Goal: Information Seeking & Learning: Understand process/instructions

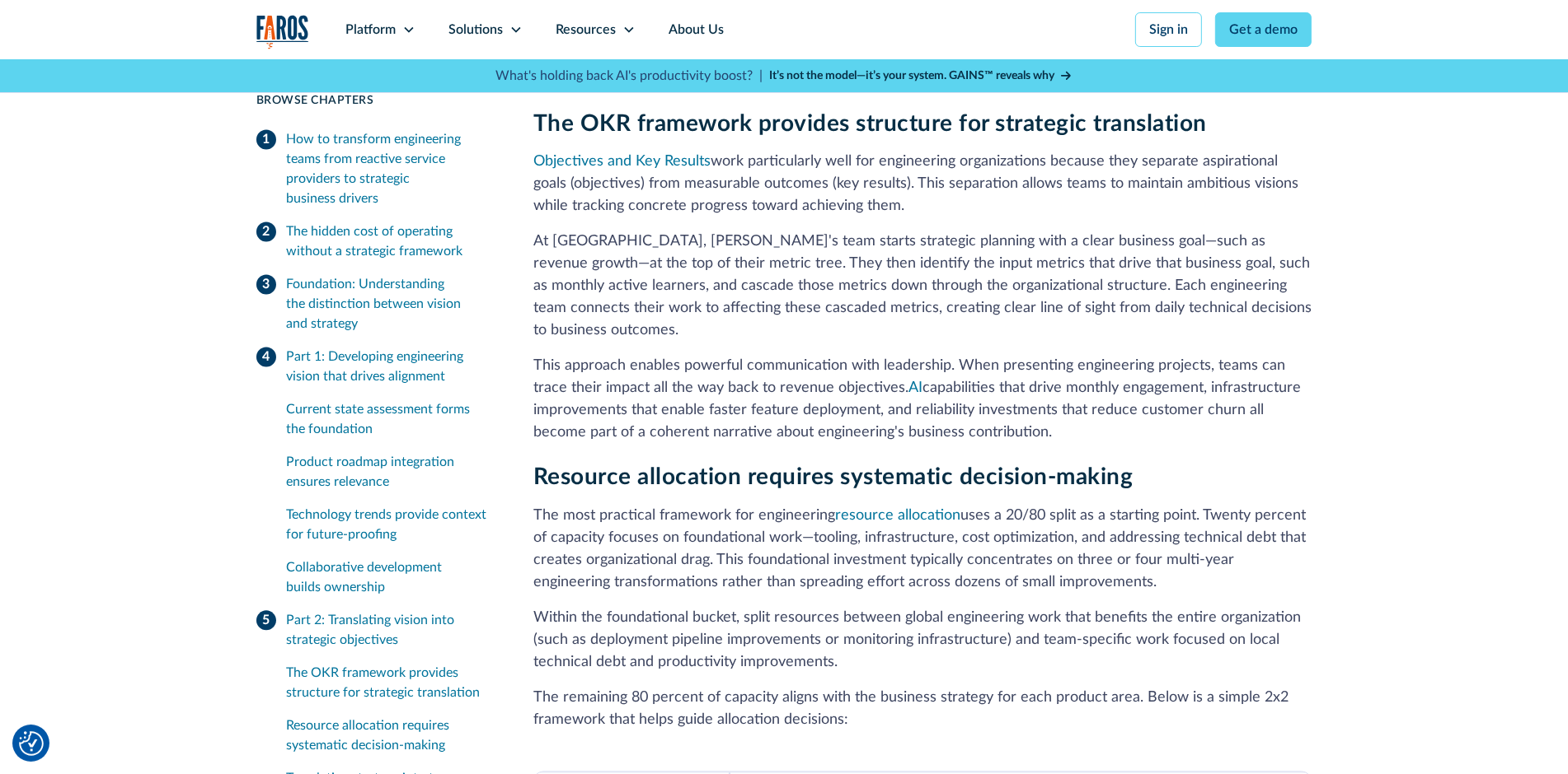
scroll to position [4375, 0]
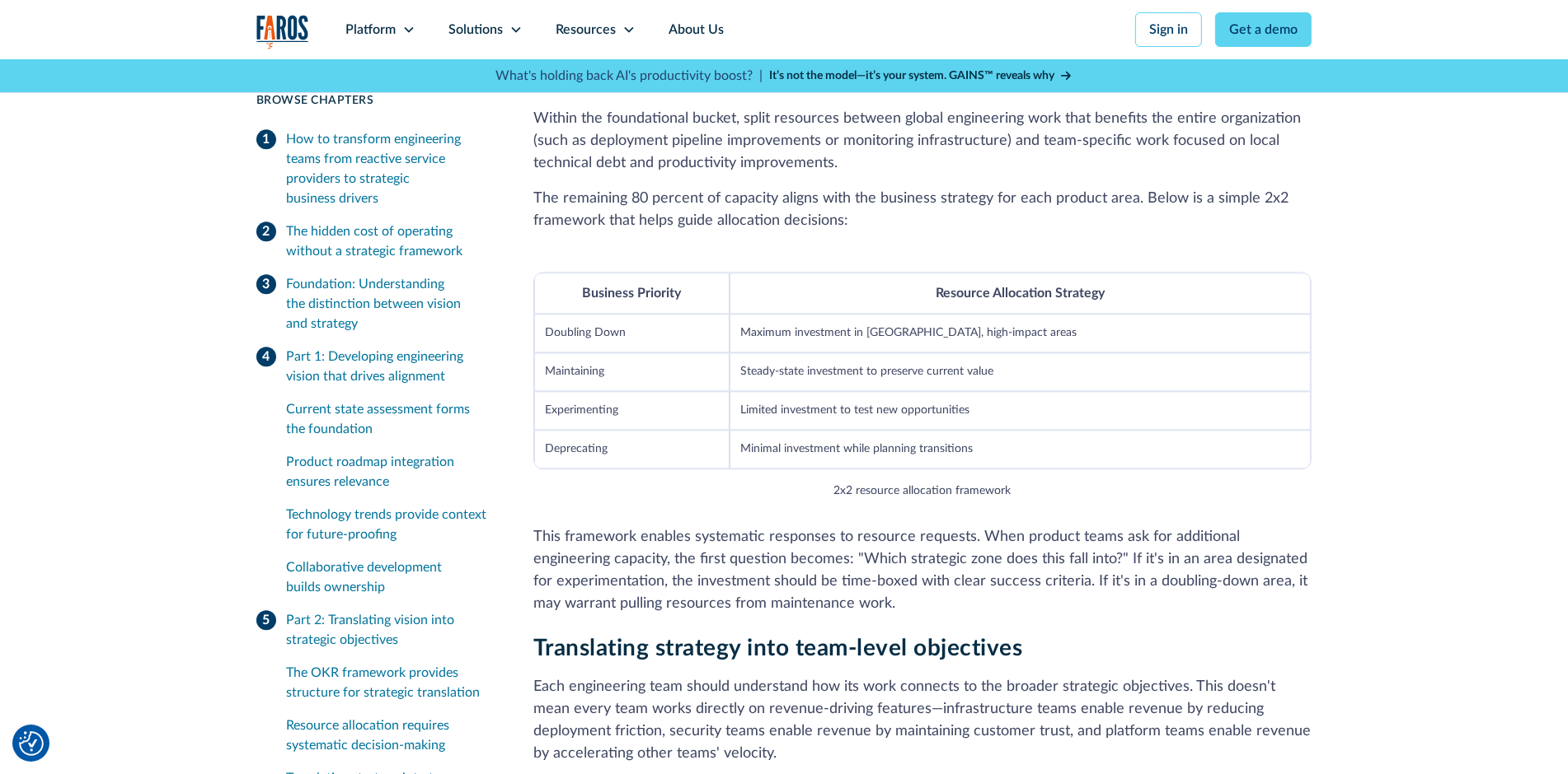
click at [968, 482] on figcaption "2x2 resource allocation framework" at bounding box center [923, 491] width 177 height 17
click at [967, 482] on figcaption "2x2 resource allocation framework" at bounding box center [923, 491] width 177 height 17
click at [966, 482] on figcaption "2x2 resource allocation framework" at bounding box center [923, 491] width 177 height 17
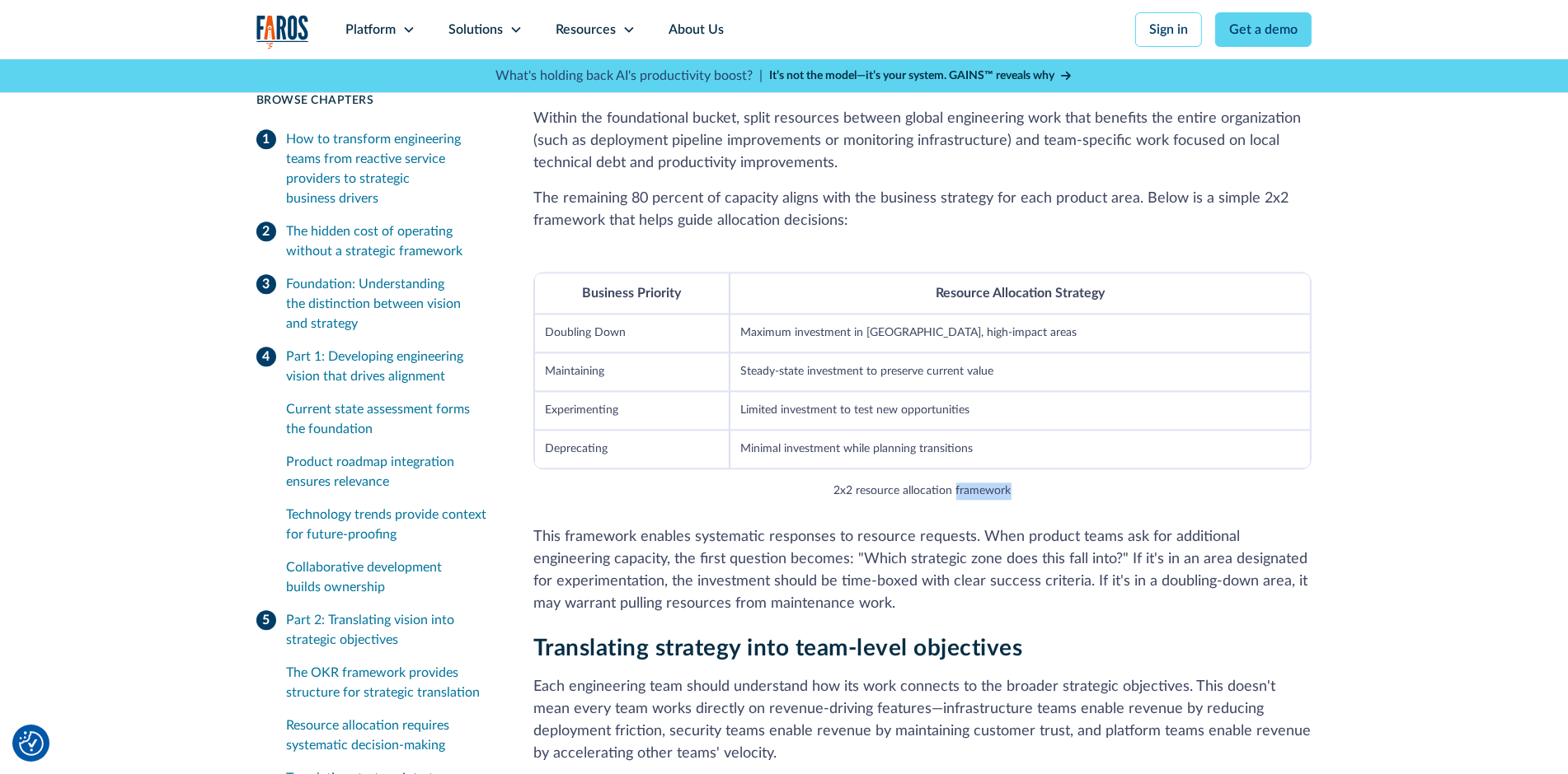
click at [1004, 482] on figcaption "2x2 resource allocation framework" at bounding box center [923, 491] width 177 height 17
click at [950, 482] on figcaption "2x2 resource allocation framework" at bounding box center [923, 491] width 177 height 17
click at [1017, 458] on div "Business Priority Resource Allocation Strategy Doubling Down Maximum investment…" at bounding box center [922, 386] width 778 height 281
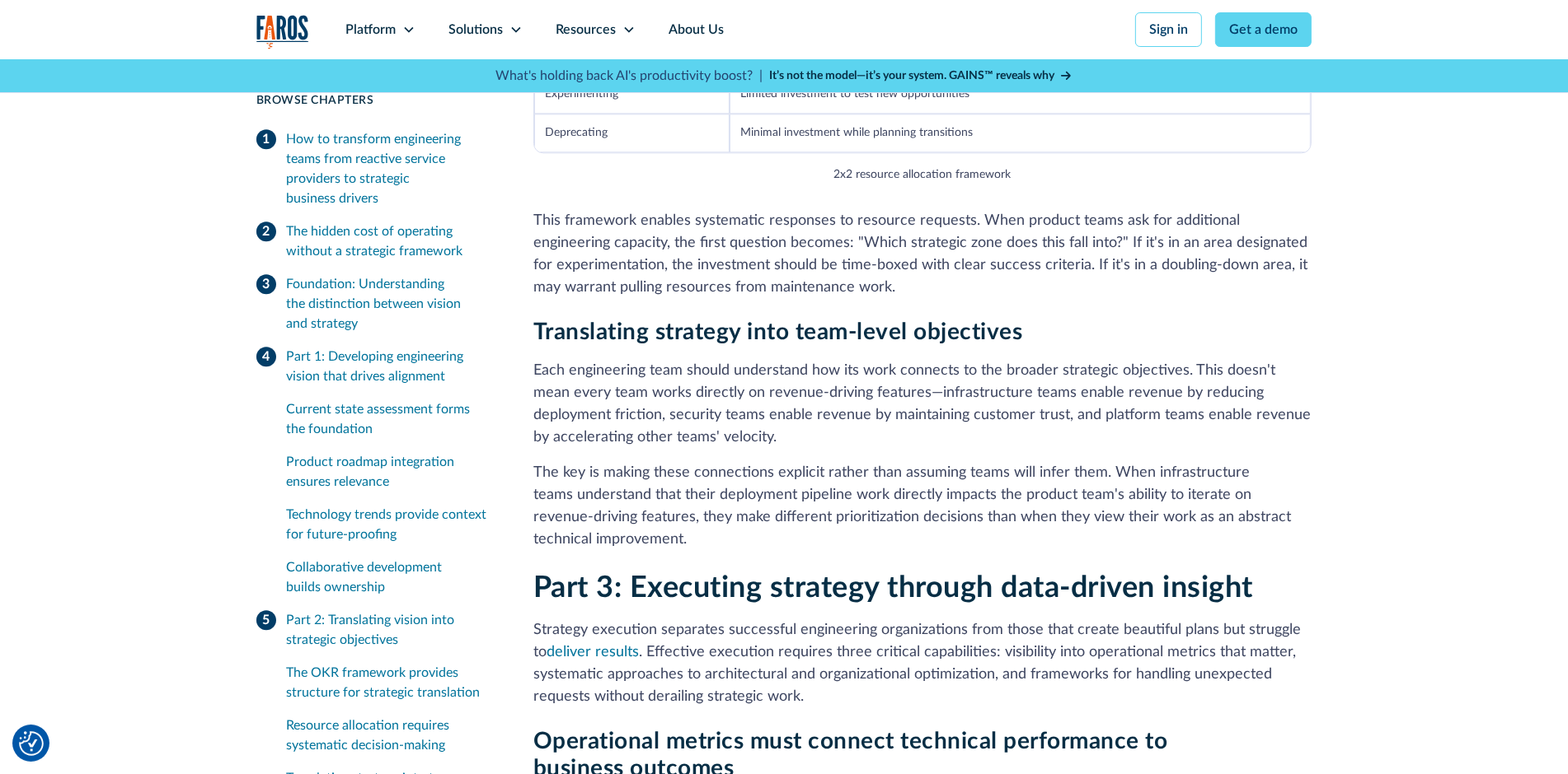
scroll to position [4872, 0]
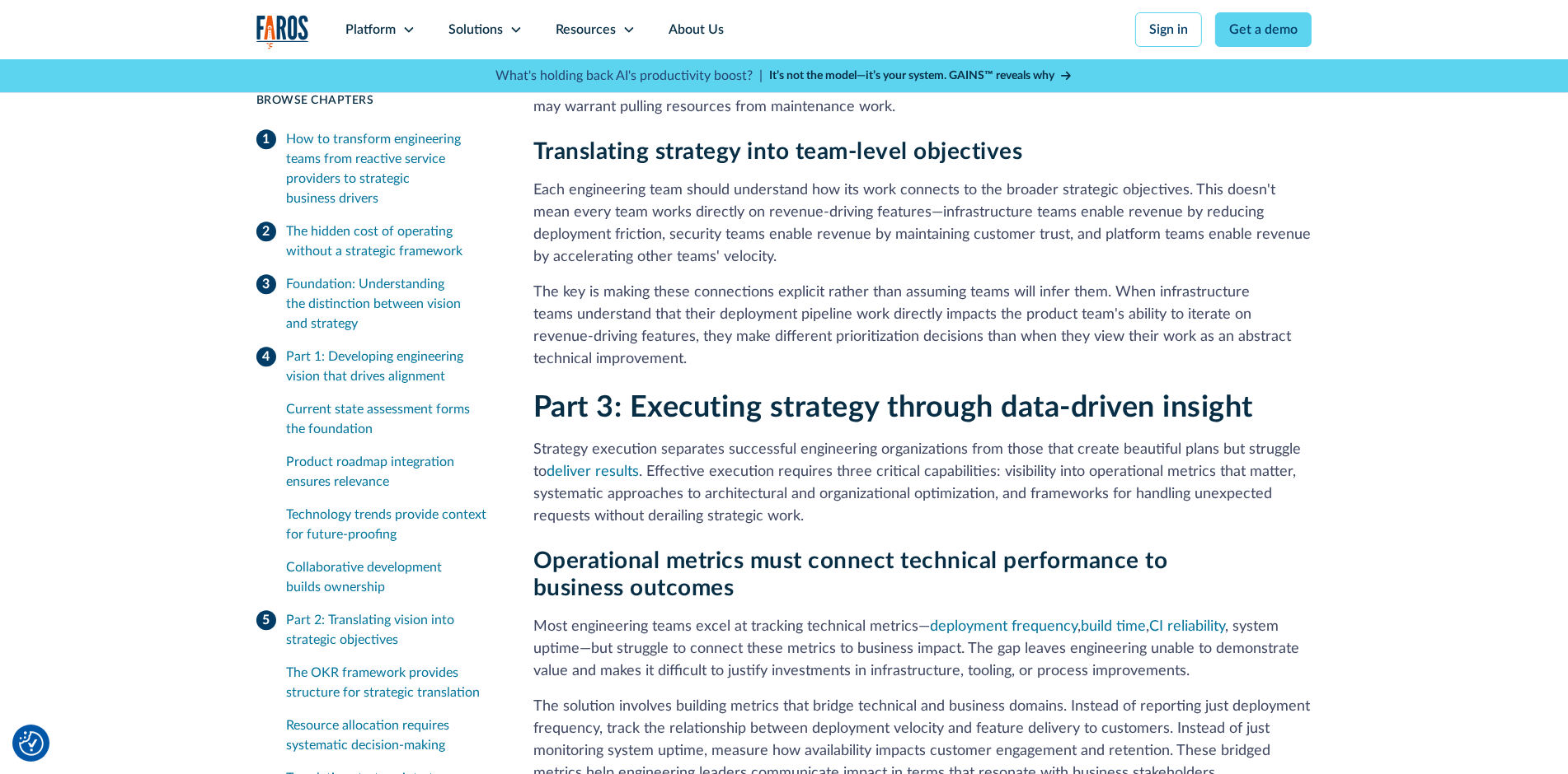
click at [389, 619] on div "Part 2: Translating vision into strategic objectives" at bounding box center [390, 629] width 208 height 39
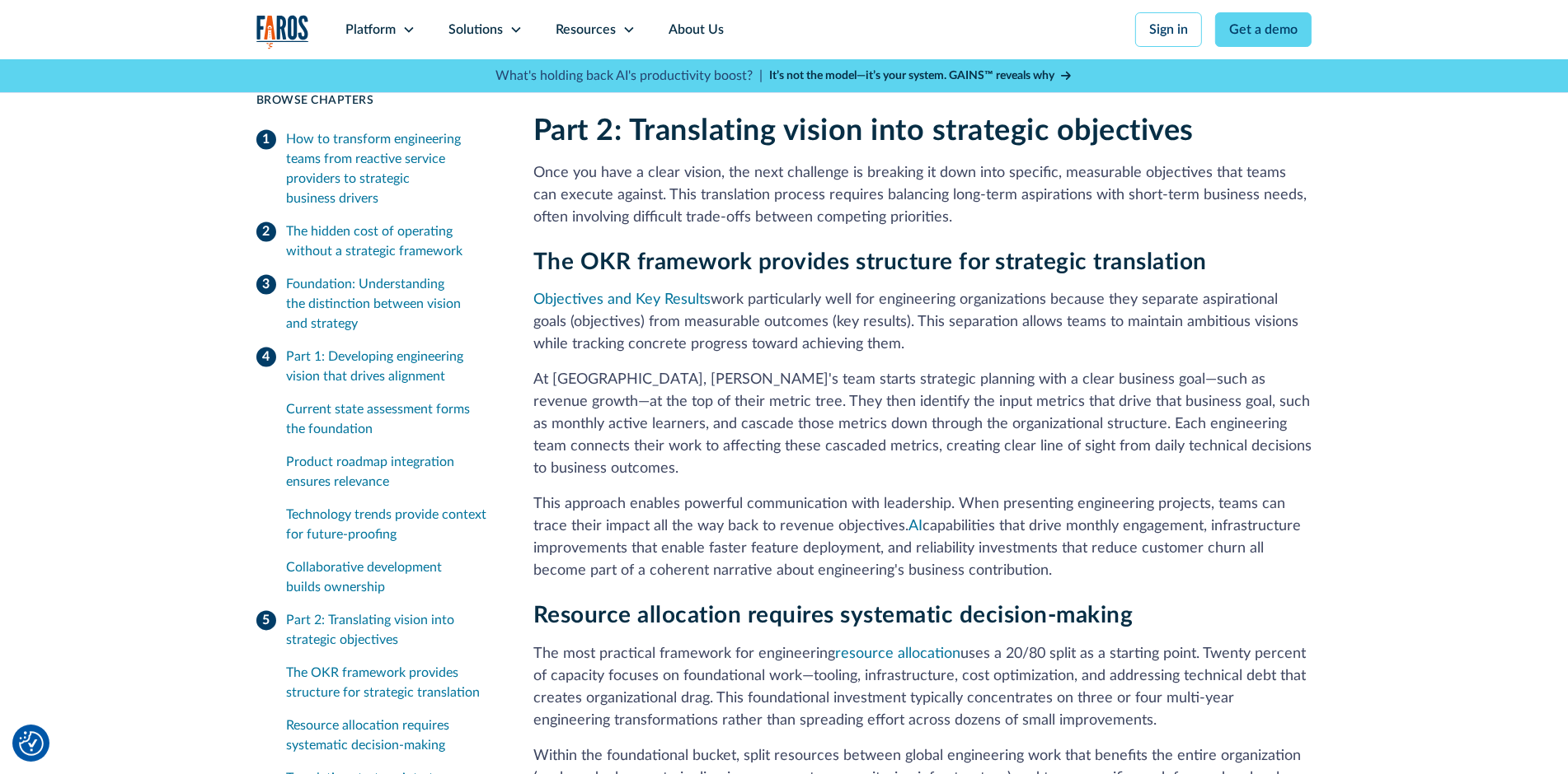
scroll to position [3737, 0]
click at [376, 375] on div "Part 1: Developing engineering vision that drives alignment" at bounding box center [390, 366] width 208 height 39
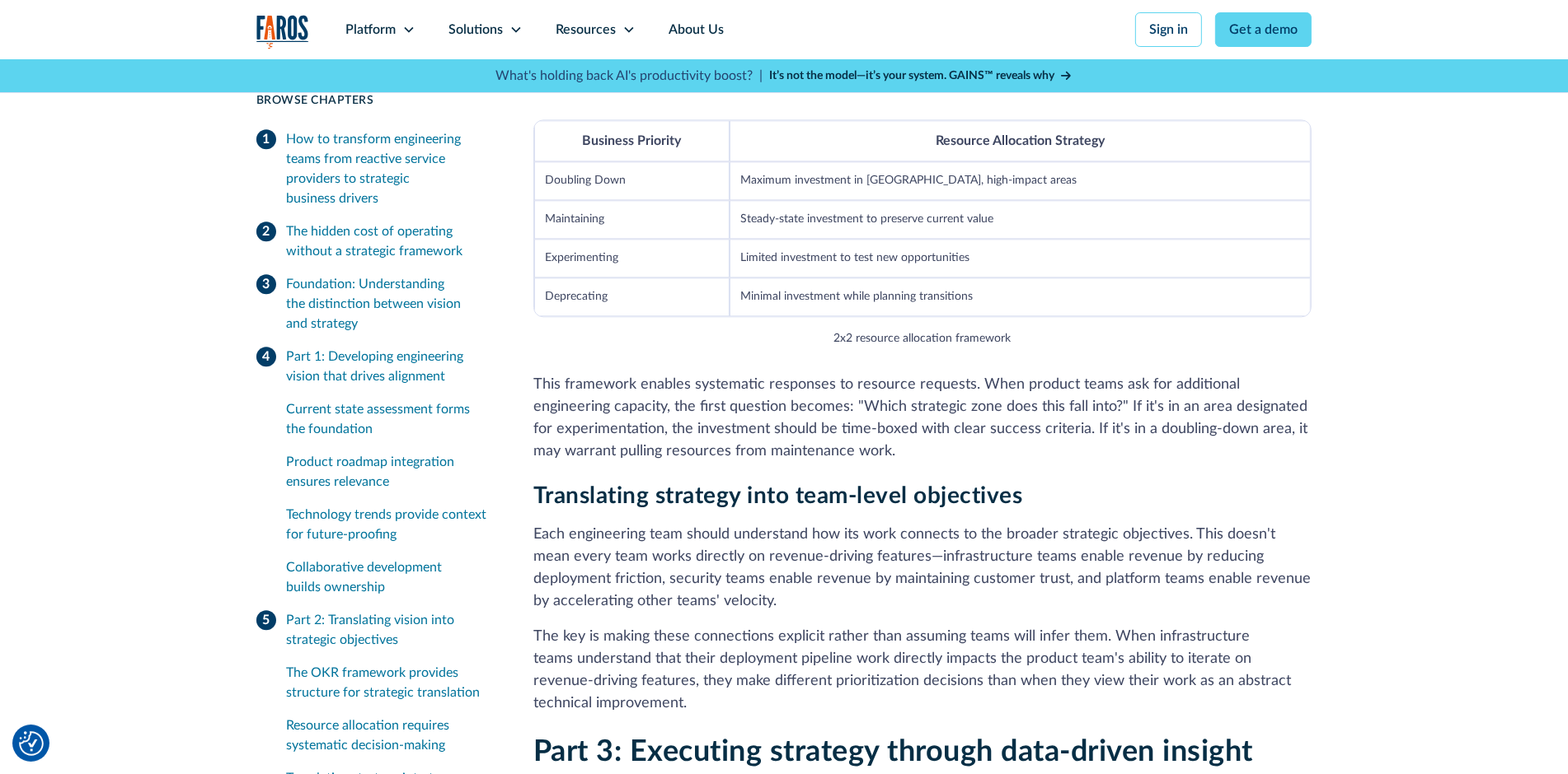
scroll to position [4622, 0]
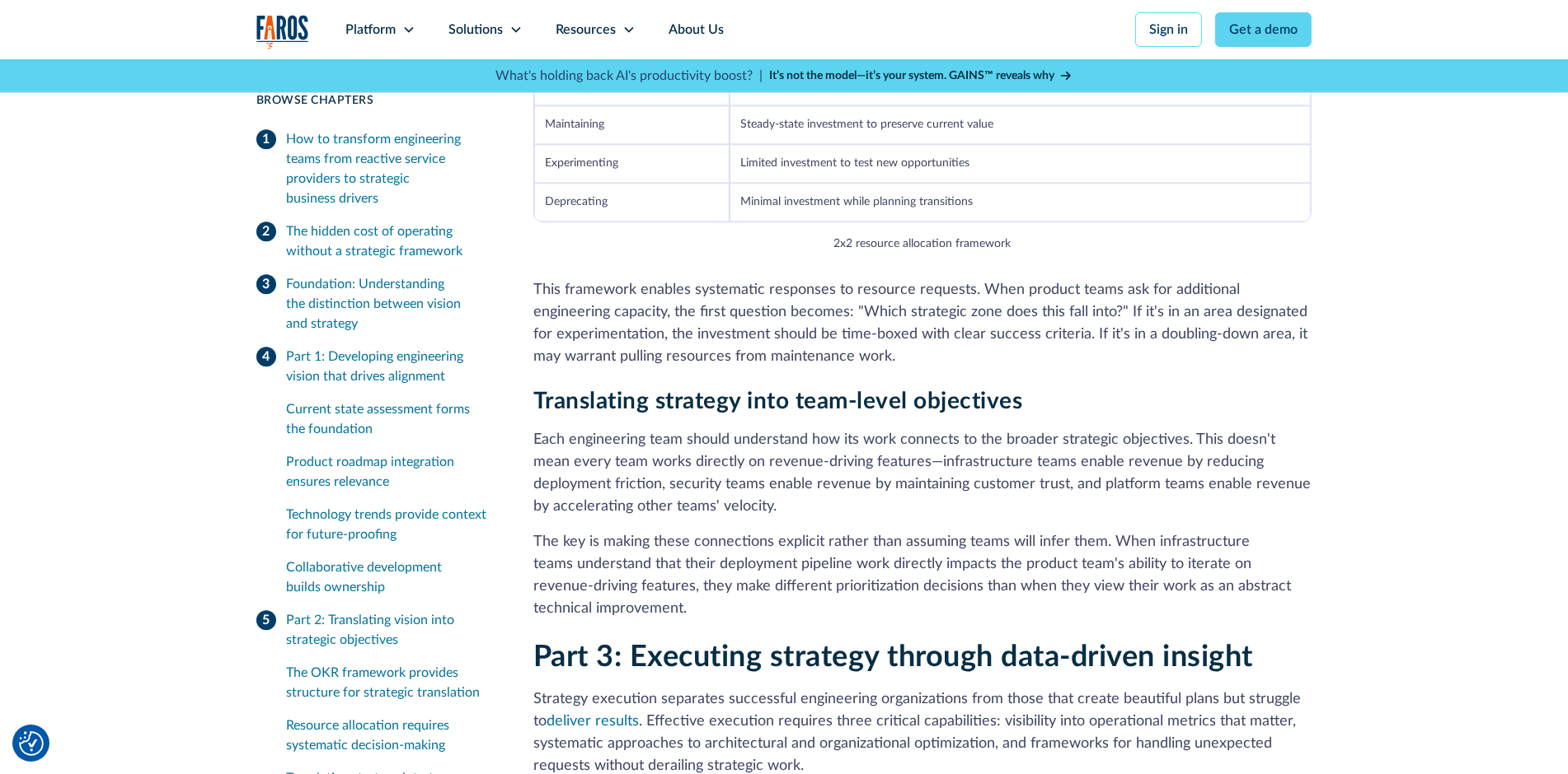
click at [358, 617] on div "Part 2: Translating vision into strategic objectives" at bounding box center [390, 629] width 208 height 39
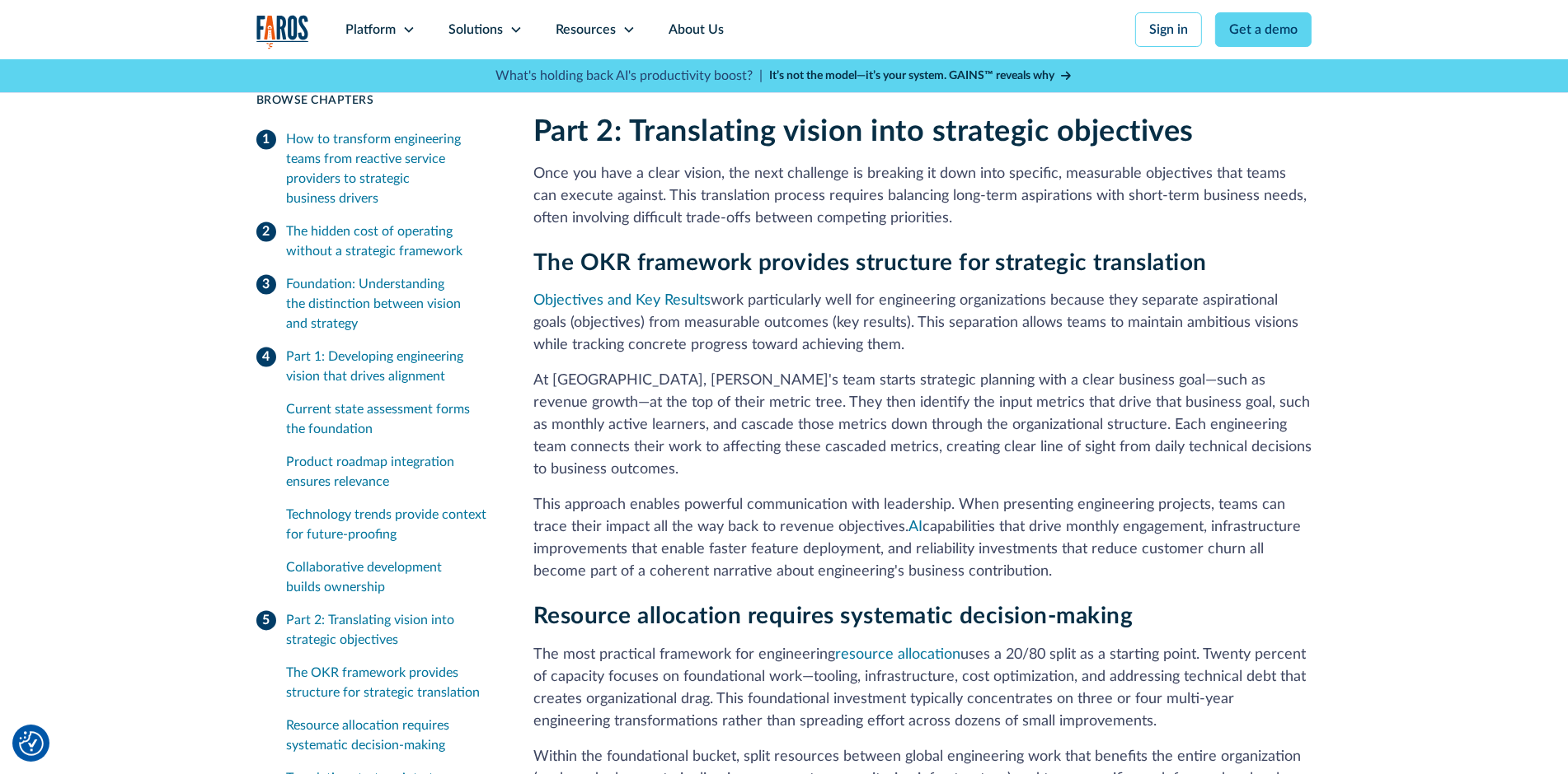
click at [376, 682] on div "The OKR framework provides structure for strategic translation" at bounding box center [390, 682] width 208 height 39
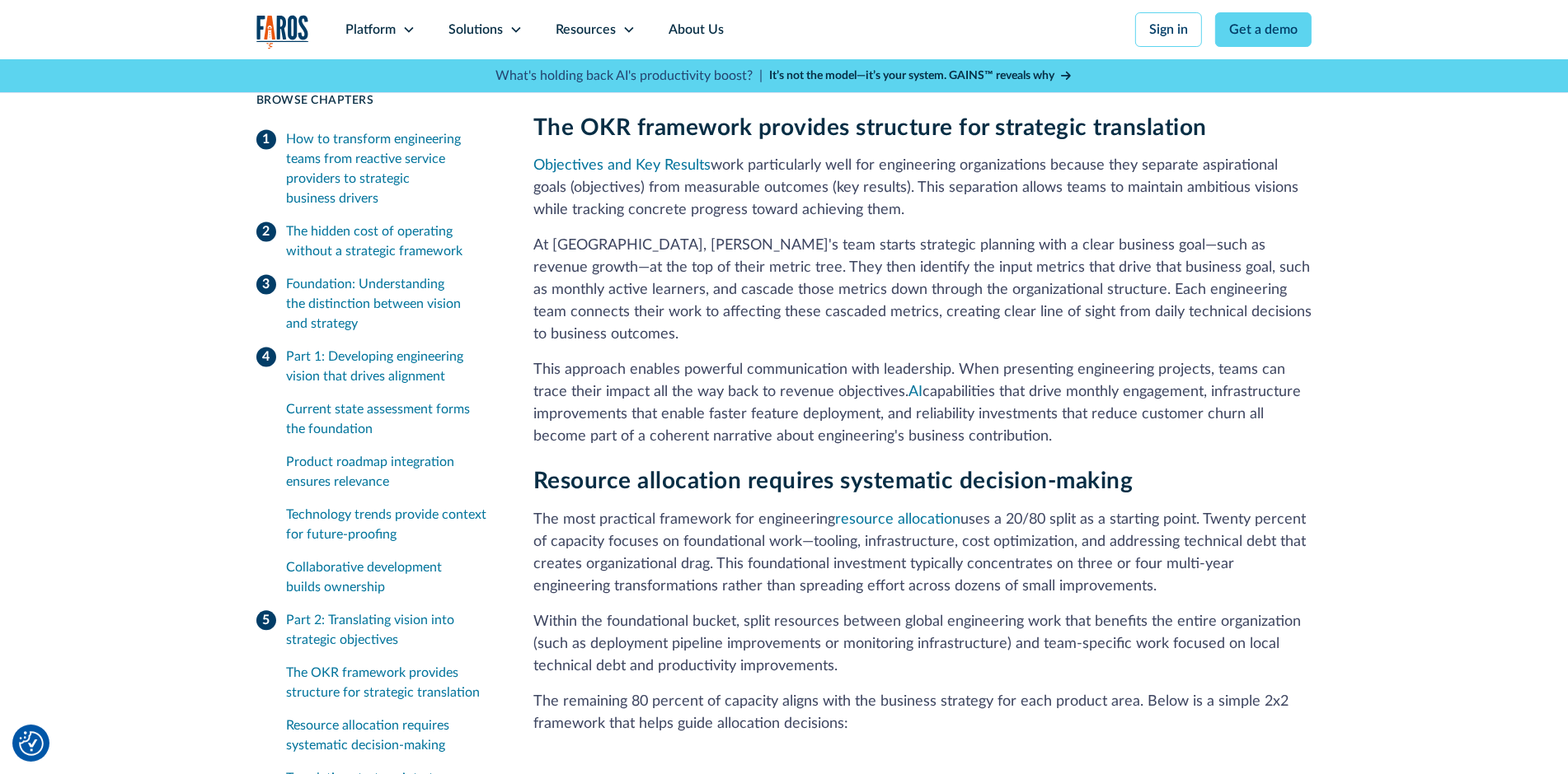
click at [333, 327] on div "Foundation: Understanding the distinction between vision and strategy" at bounding box center [390, 304] width 208 height 59
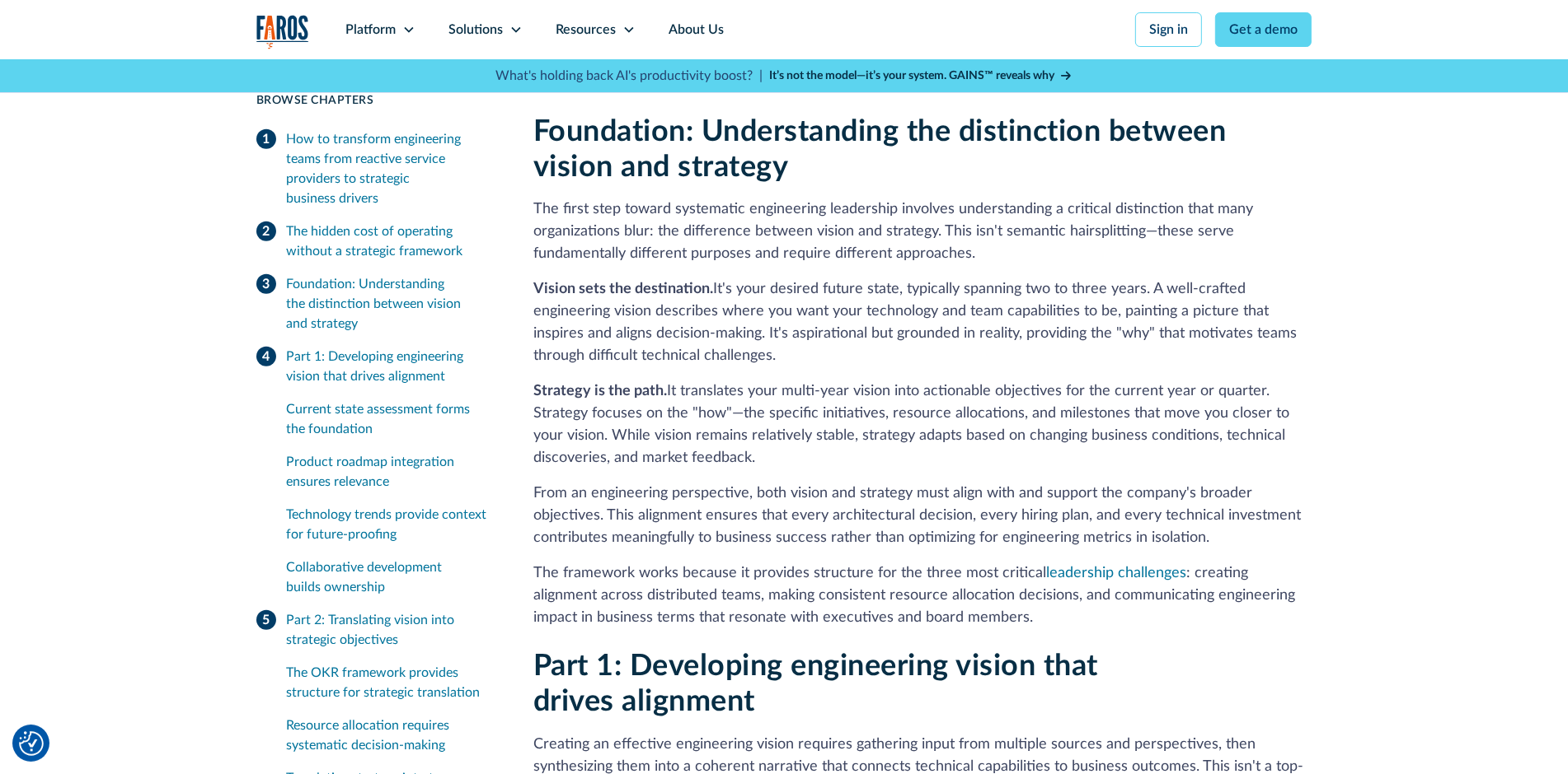
click at [406, 367] on div "Part 1: Developing engineering vision that drives alignment" at bounding box center [390, 366] width 208 height 39
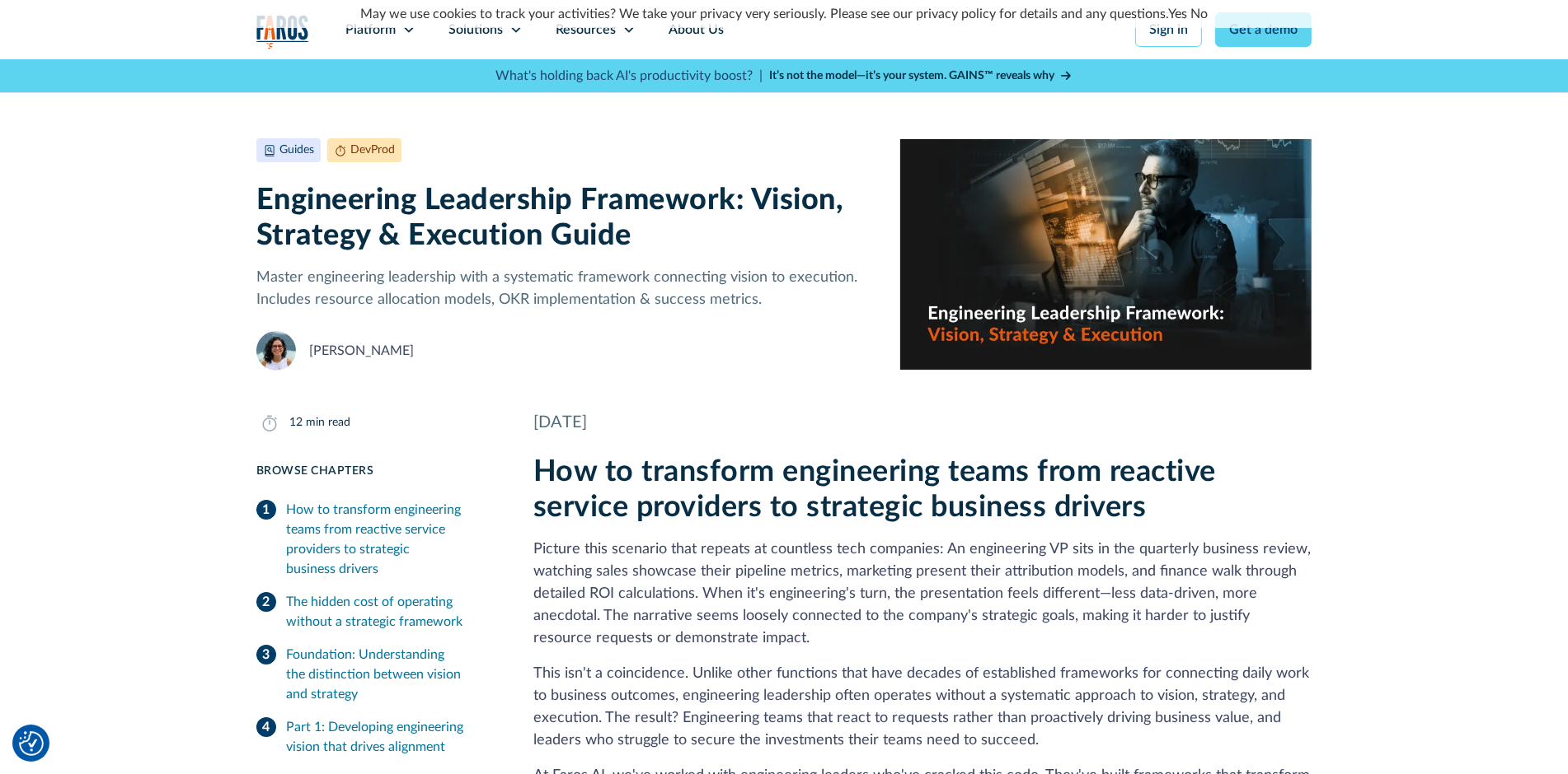
click at [336, 513] on div "How to transform engineering teams from reactive service providers to strategic…" at bounding box center [390, 540] width 208 height 79
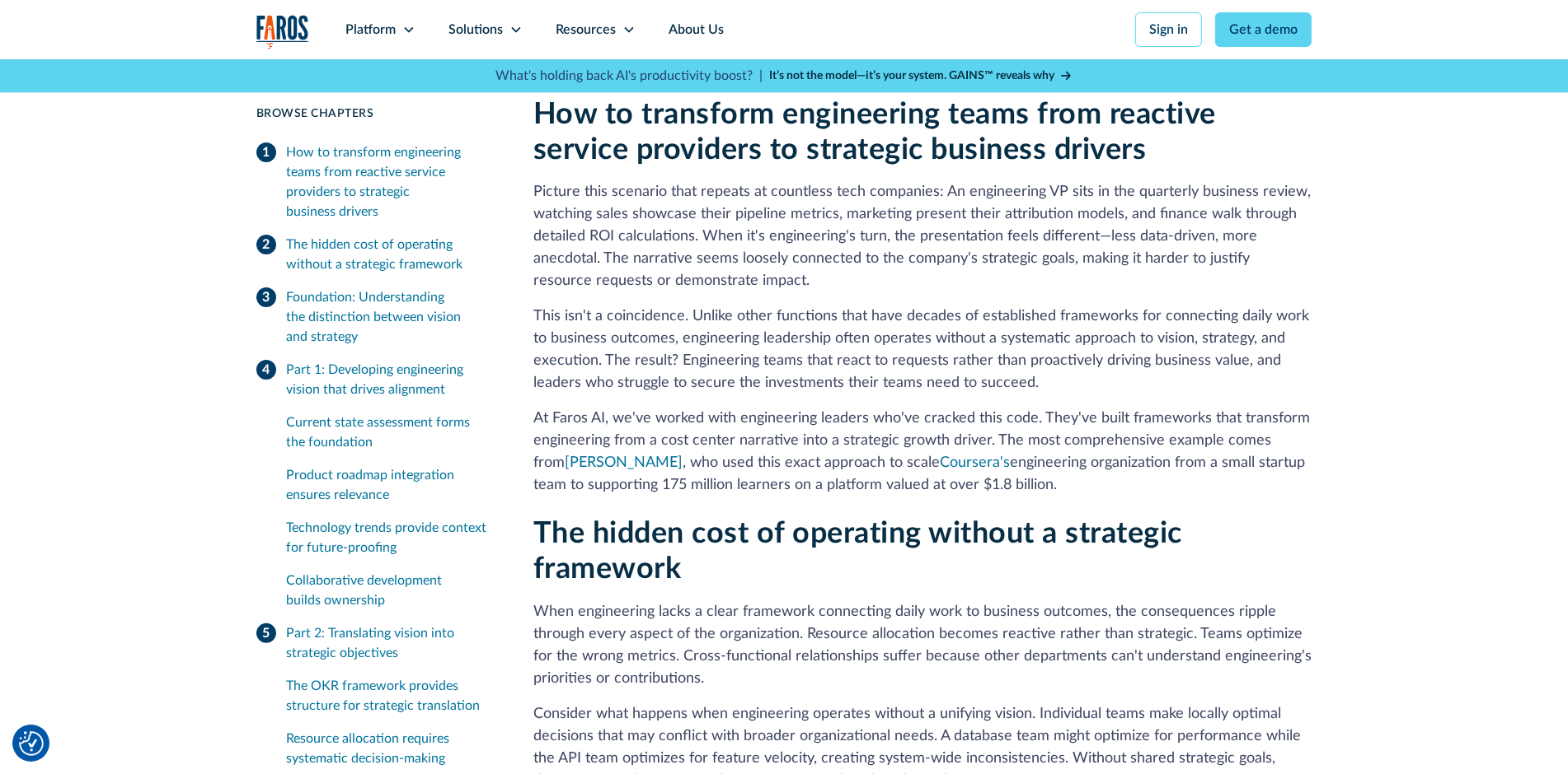
scroll to position [361, 0]
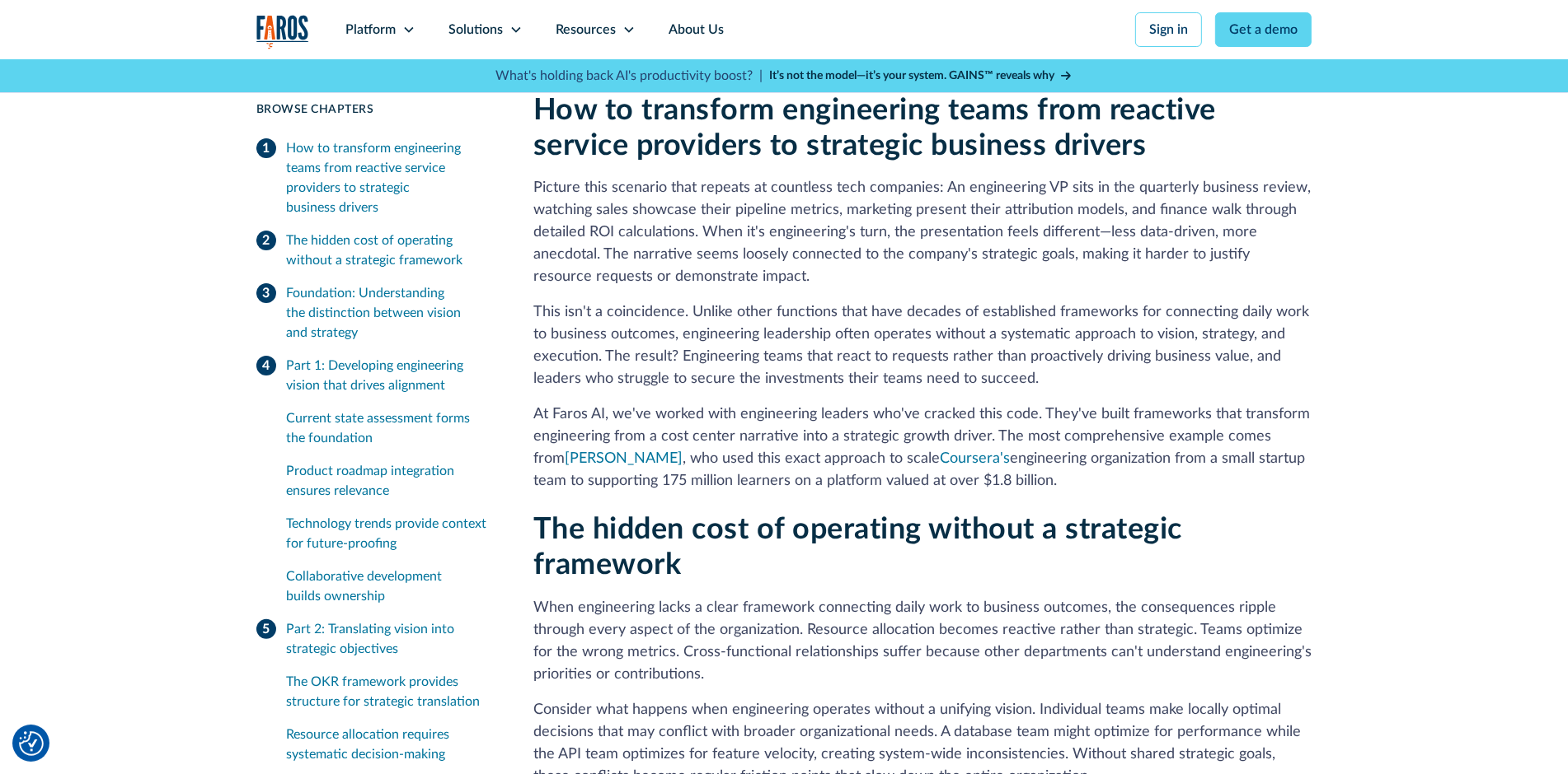
click at [333, 242] on div "The hidden cost of operating without a strategic framework" at bounding box center [390, 250] width 208 height 39
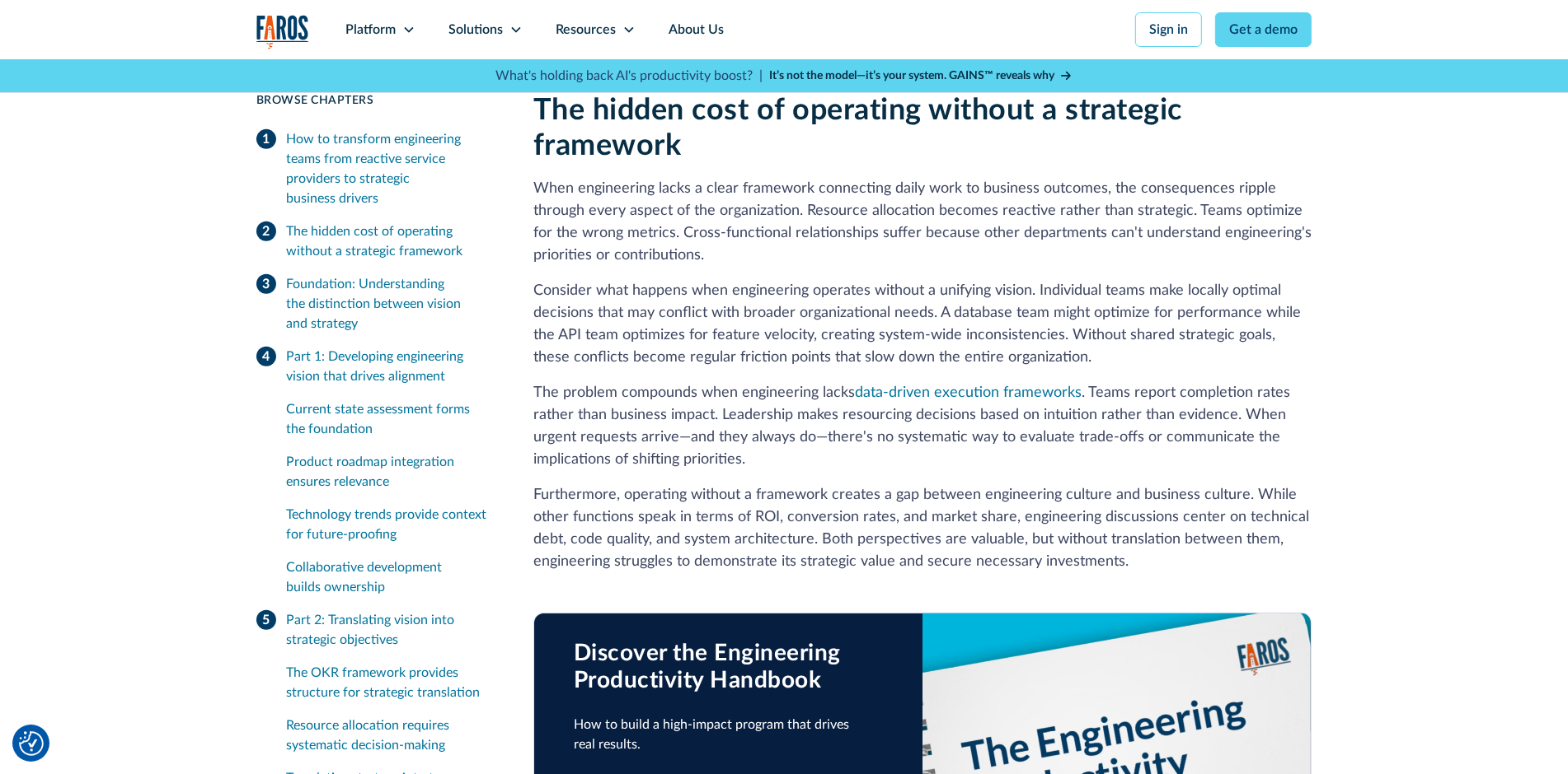
click at [377, 300] on div "Foundation: Understanding the distinction between vision and strategy" at bounding box center [390, 304] width 208 height 59
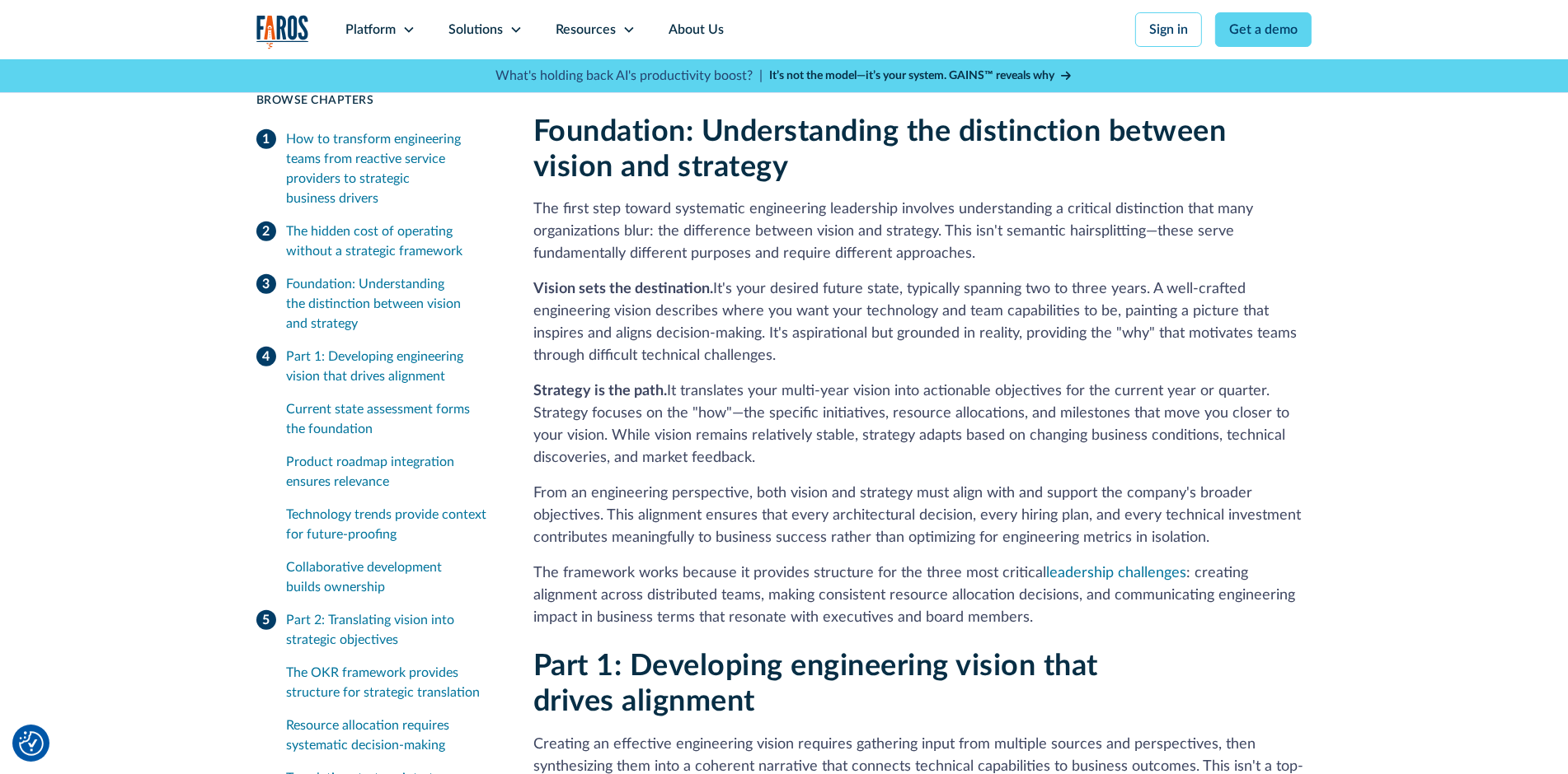
click at [362, 376] on div "Part 1: Developing engineering vision that drives alignment" at bounding box center [390, 366] width 208 height 39
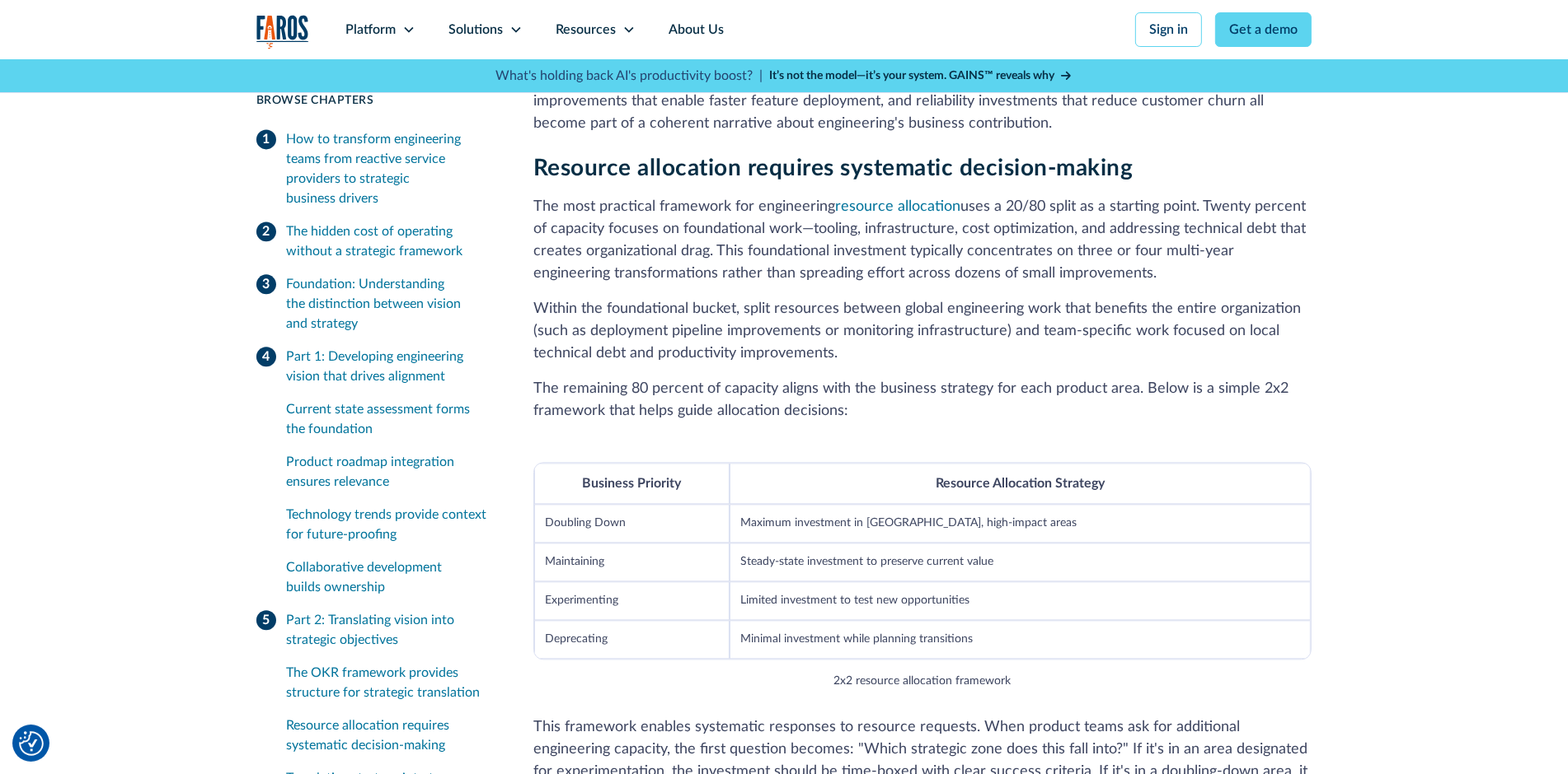
scroll to position [4173, 0]
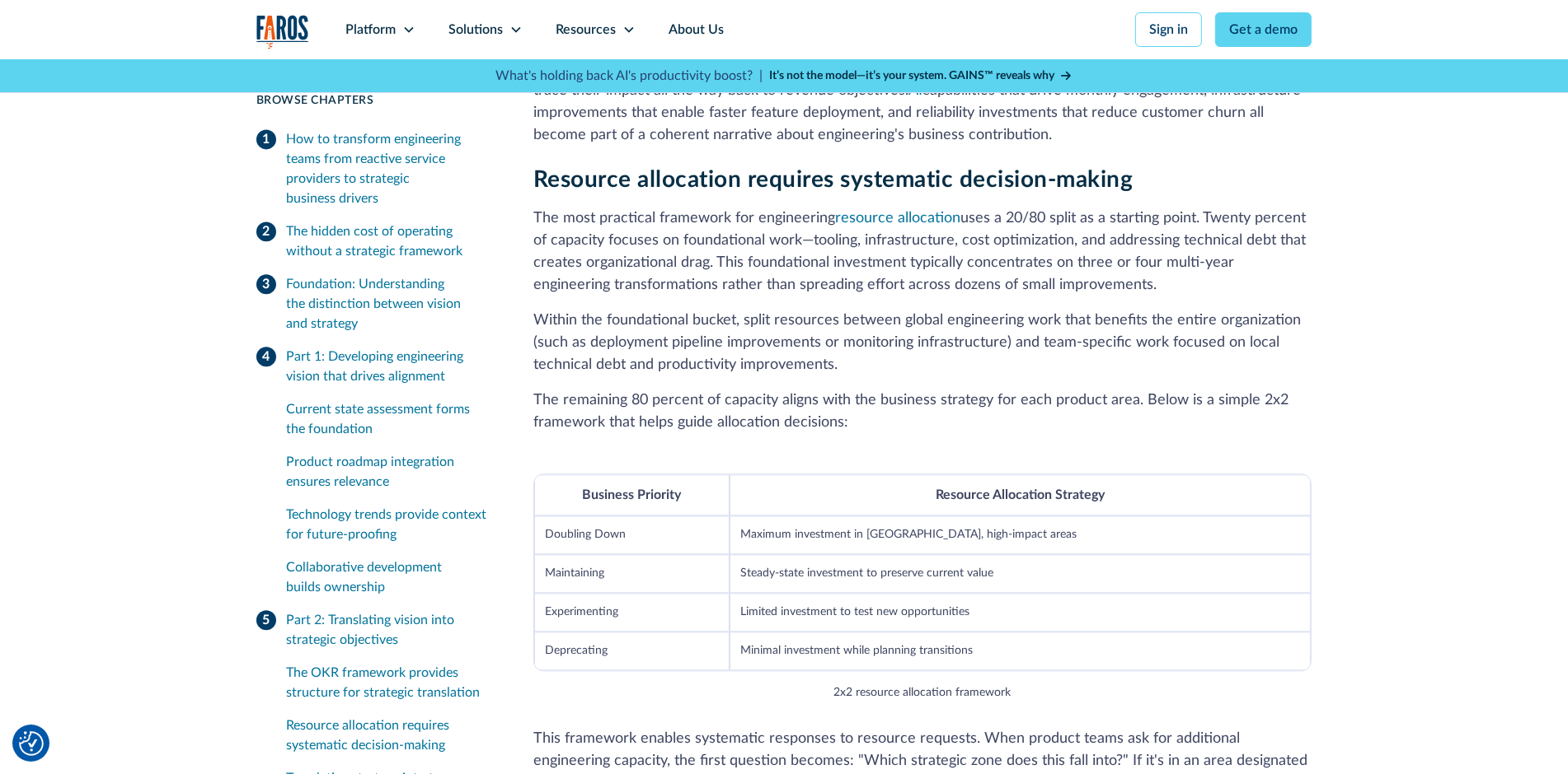
click at [1002, 475] on th "Resource Allocation Strategy" at bounding box center [1020, 495] width 581 height 41
copy table "Resource Allocation Strategy"
click at [595, 516] on td "Doubling Down" at bounding box center [631, 535] width 196 height 39
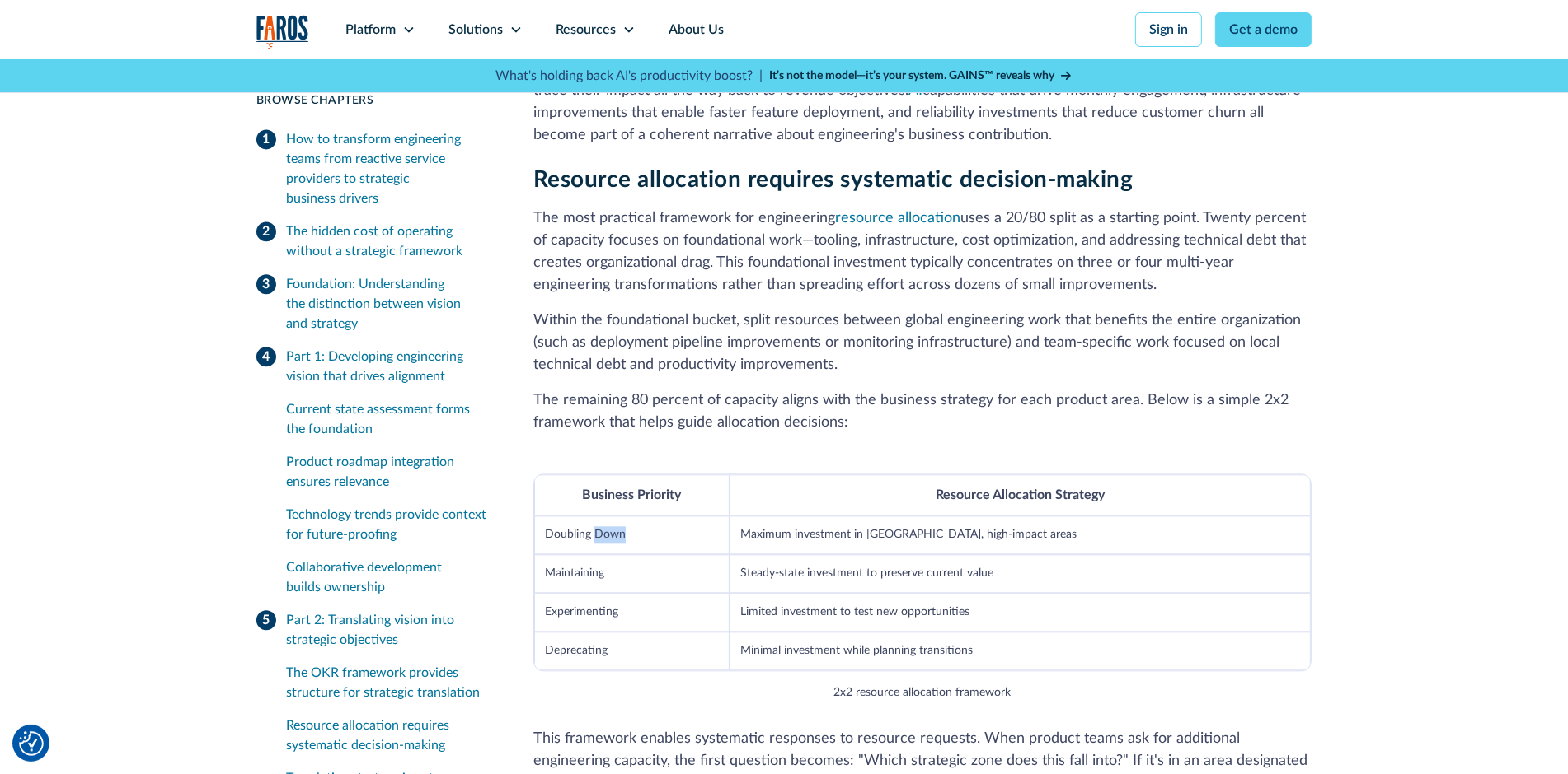
click at [595, 516] on td "Doubling Down" at bounding box center [631, 535] width 196 height 39
copy tr "Doubling Down"
click at [812, 516] on td "Maximum investment in [GEOGRAPHIC_DATA], high-impact areas" at bounding box center [1020, 535] width 581 height 39
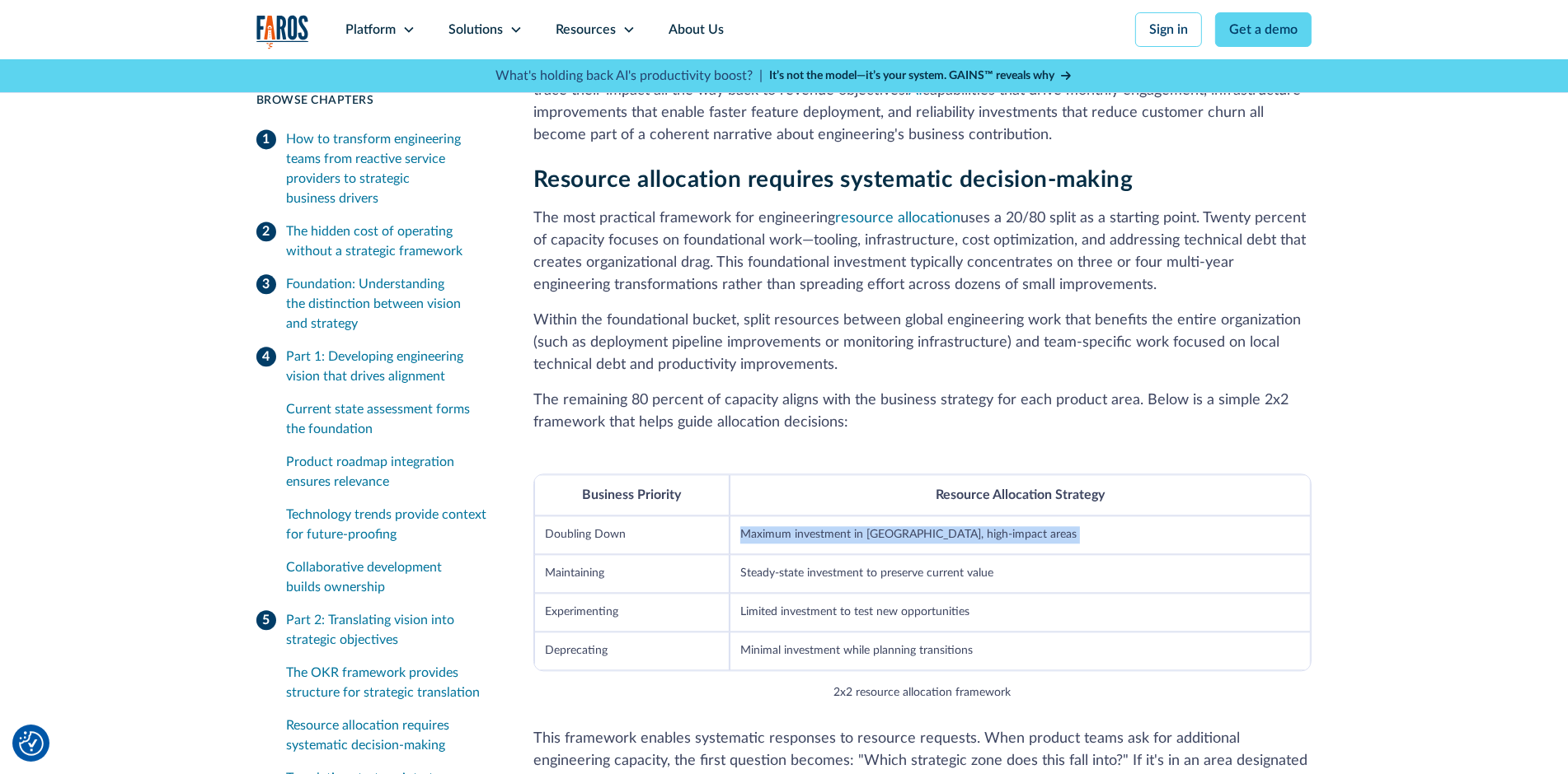
click at [812, 516] on td "Maximum investment in [GEOGRAPHIC_DATA], high-impact areas" at bounding box center [1020, 535] width 581 height 39
copy tbody "Maximum investment in [GEOGRAPHIC_DATA], high-impact areas"
click at [588, 555] on td "Maintaining" at bounding box center [631, 574] width 196 height 39
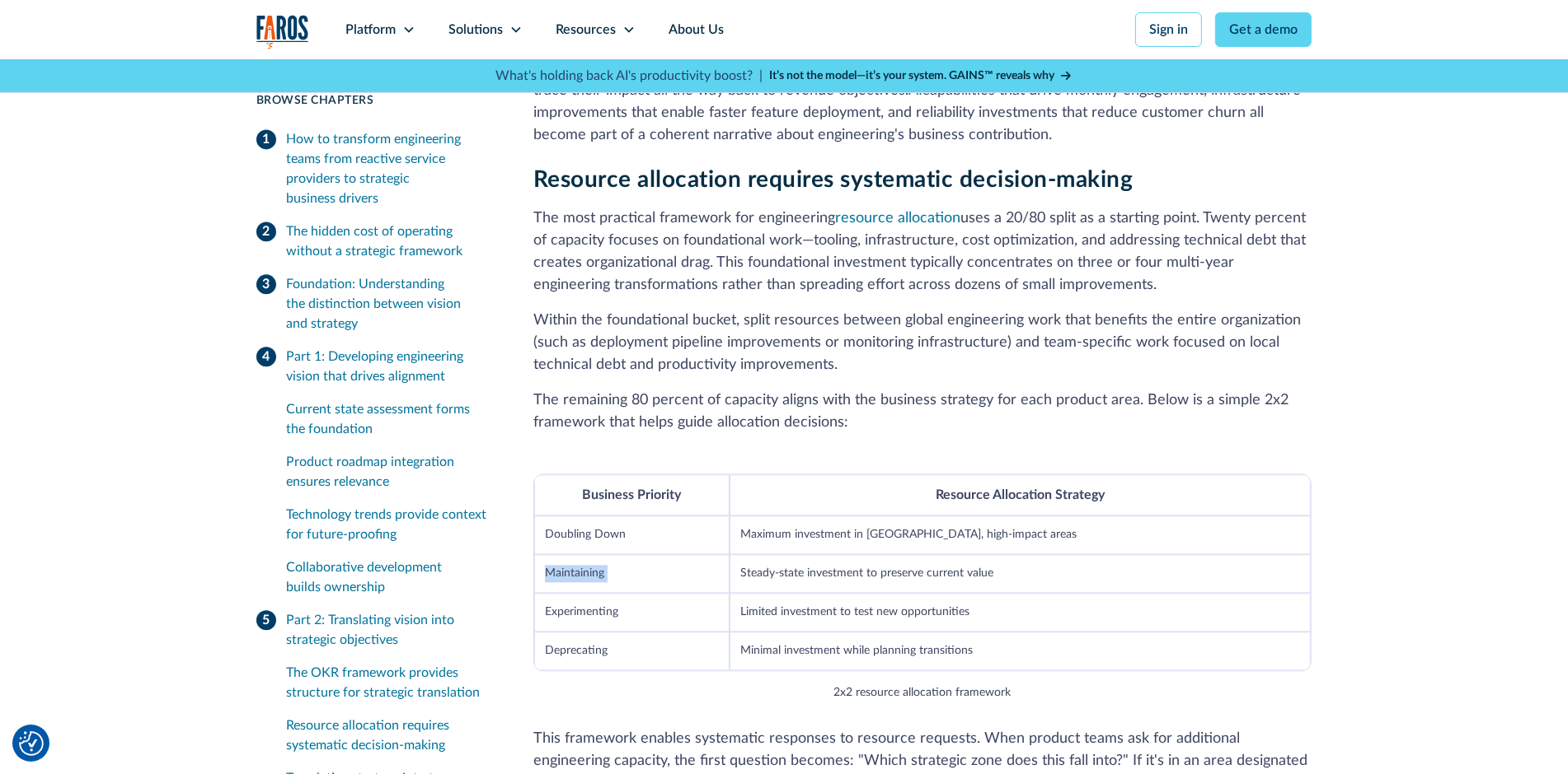
copy tr "Maintaining"
click at [794, 555] on td "Steady-state investment to preserve current value" at bounding box center [1020, 574] width 581 height 39
copy tbody "Steady-state investment to preserve current value"
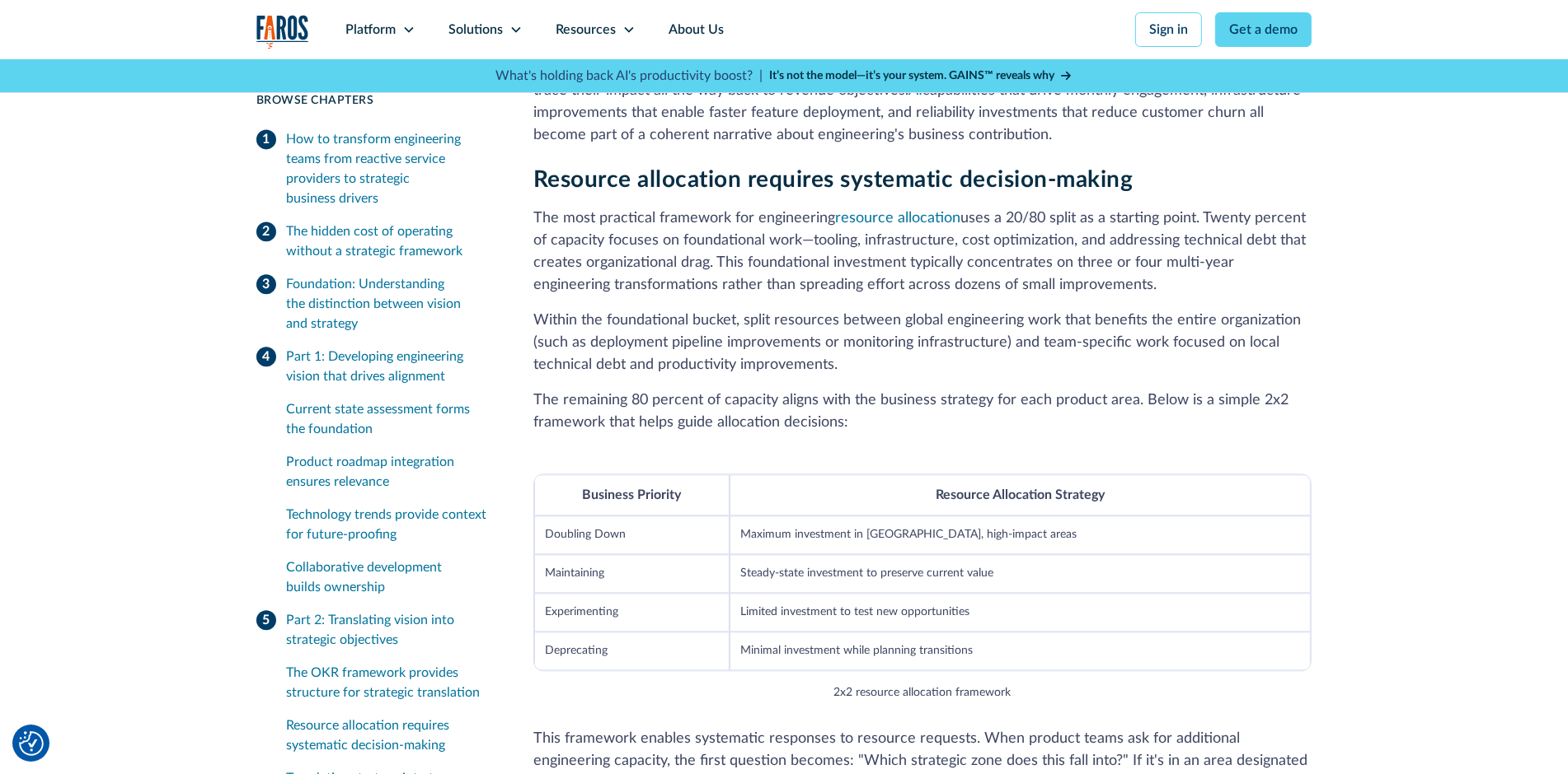
click at [585, 593] on td "Experimenting" at bounding box center [631, 612] width 196 height 39
copy tr "Experimenting"
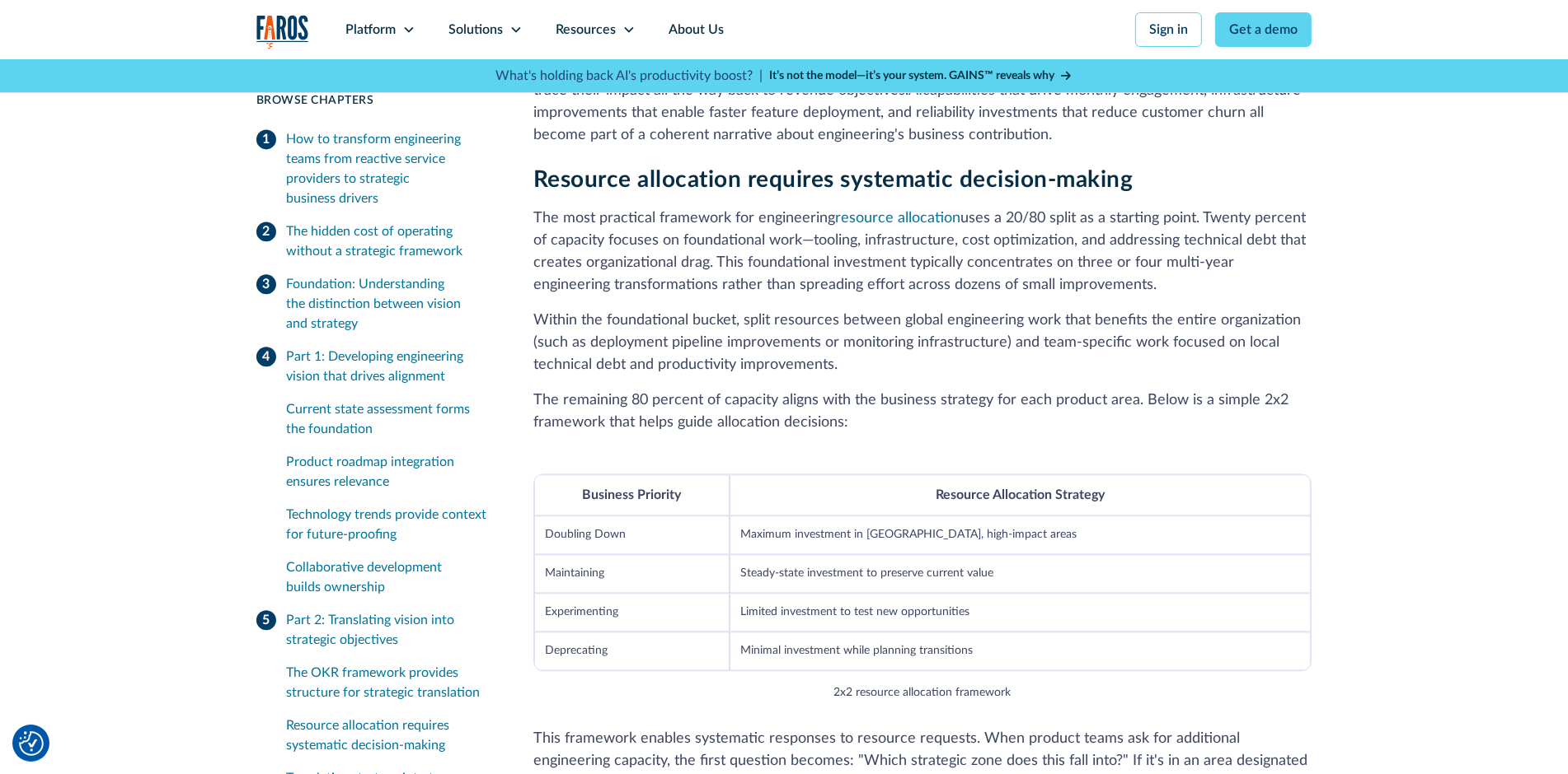
click at [883, 593] on td "Limited investment to test new opportunities" at bounding box center [1020, 612] width 581 height 39
copy tbody "Limited investment to test new opportunities"
click at [579, 632] on td "Deprecating" at bounding box center [631, 651] width 196 height 39
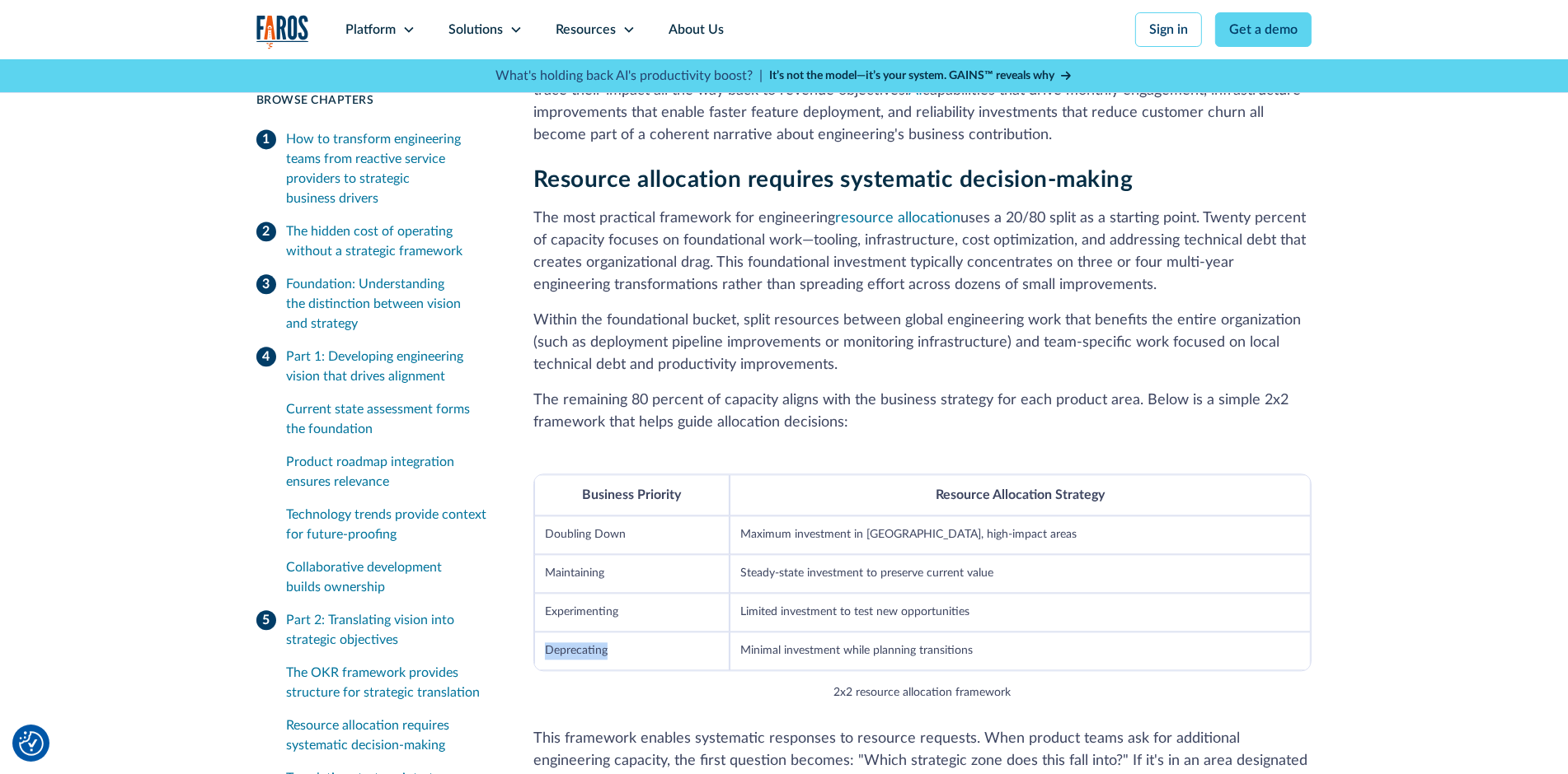
click at [579, 632] on td "Deprecating" at bounding box center [631, 651] width 196 height 39
copy tr "Deprecating"
click at [816, 632] on td "Minimal investment while planning transitions" at bounding box center [1020, 651] width 581 height 39
click at [818, 632] on td "Minimal investment while planning transitions" at bounding box center [1020, 651] width 581 height 39
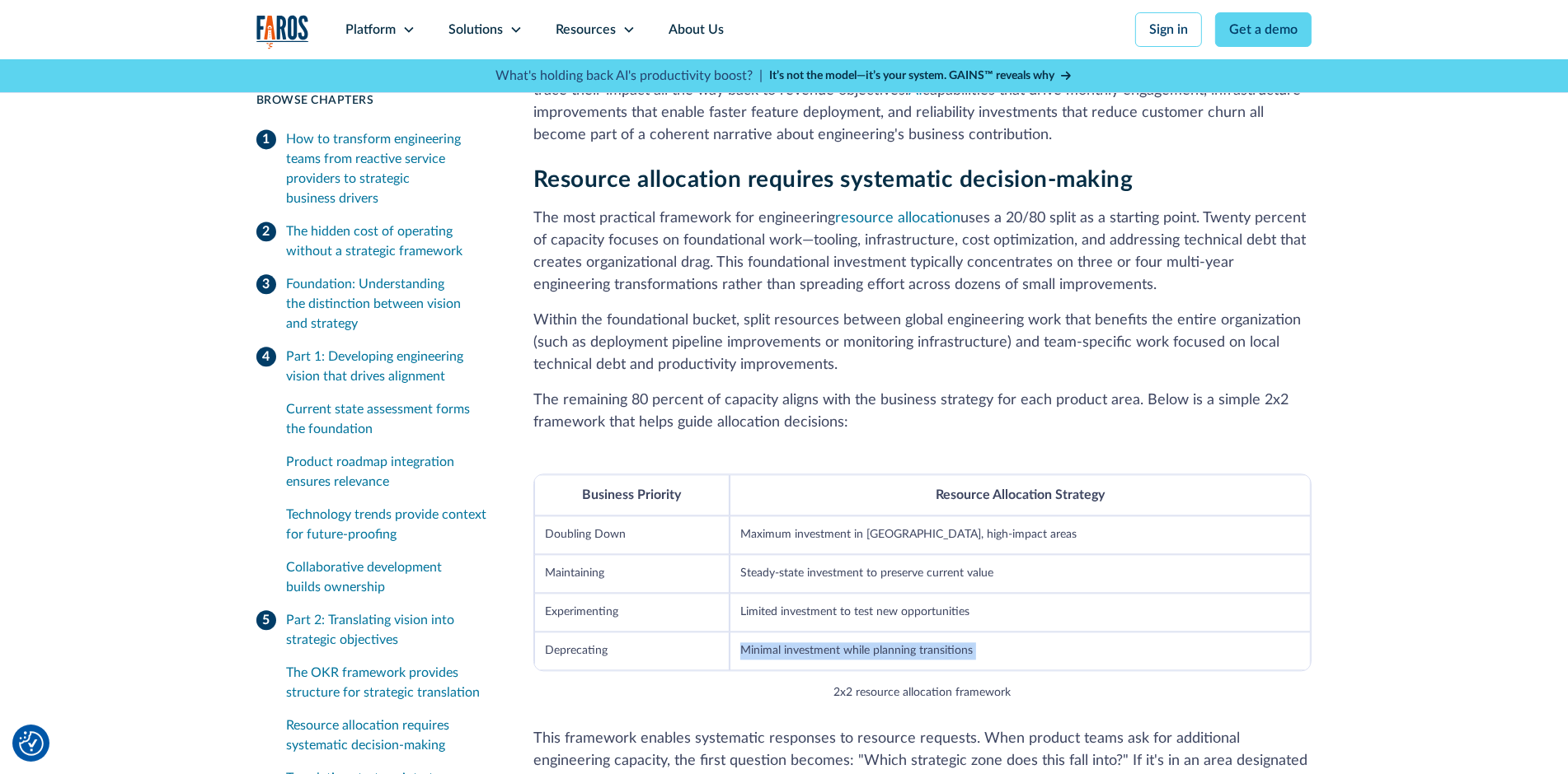
click at [818, 632] on td "Minimal investment while planning transitions" at bounding box center [1020, 651] width 581 height 39
copy div "Minimal investment while planning transitions"
click at [934, 684] on figcaption "2x2 resource allocation framework" at bounding box center [923, 693] width 177 height 17
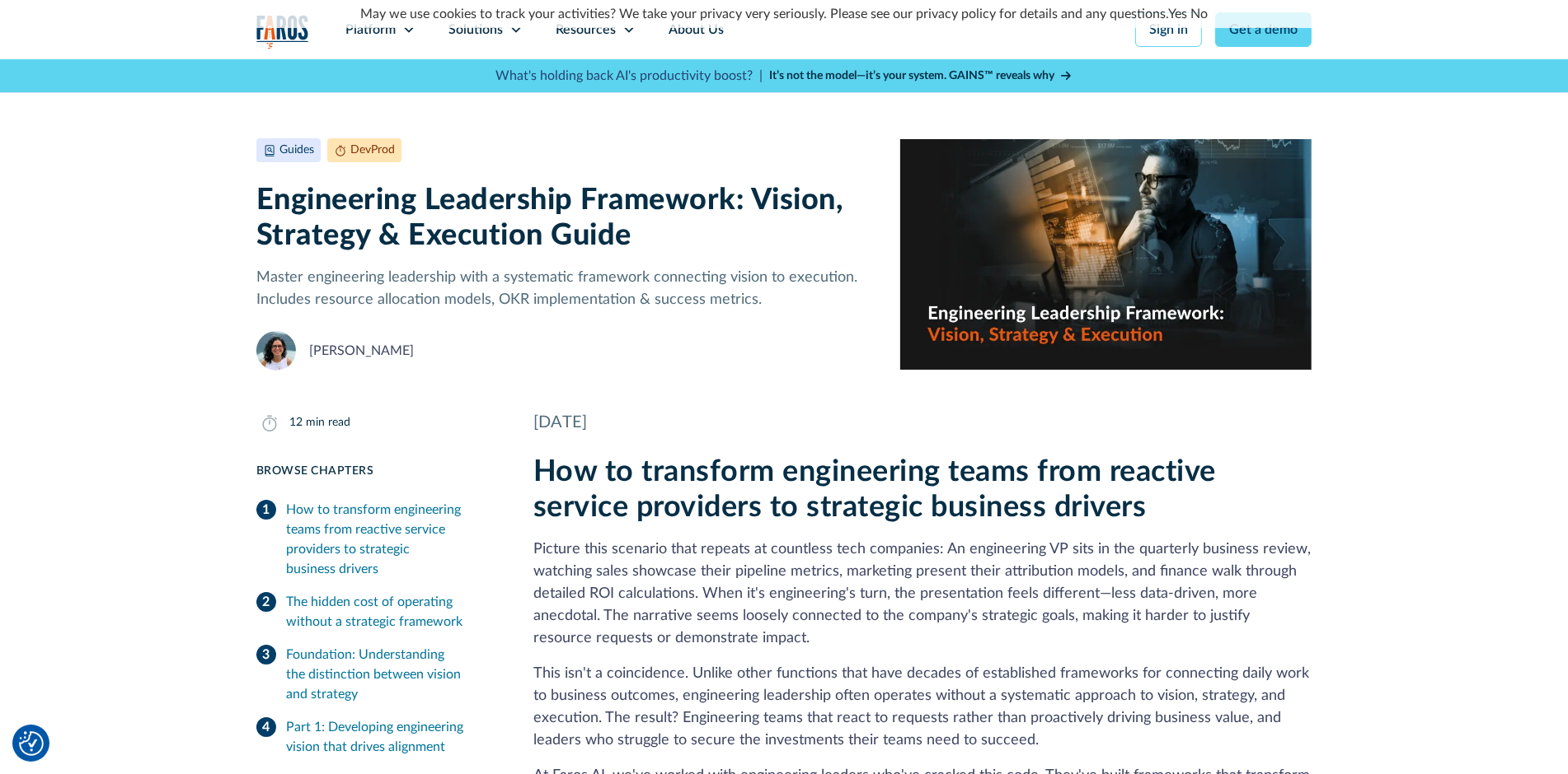
scroll to position [10, 0]
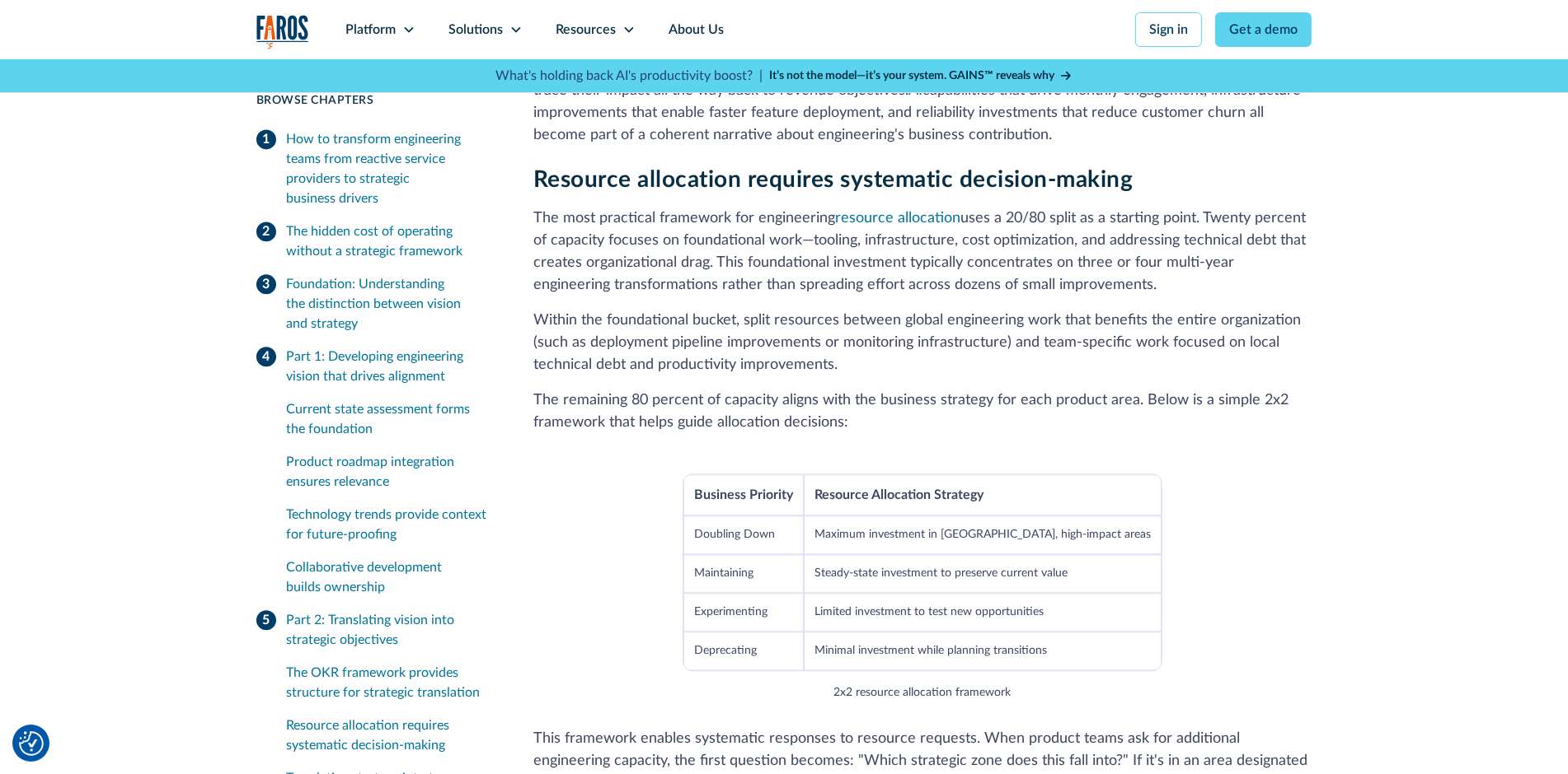
scroll to position [4182, 0]
